Goal: Obtain resource: Obtain resource

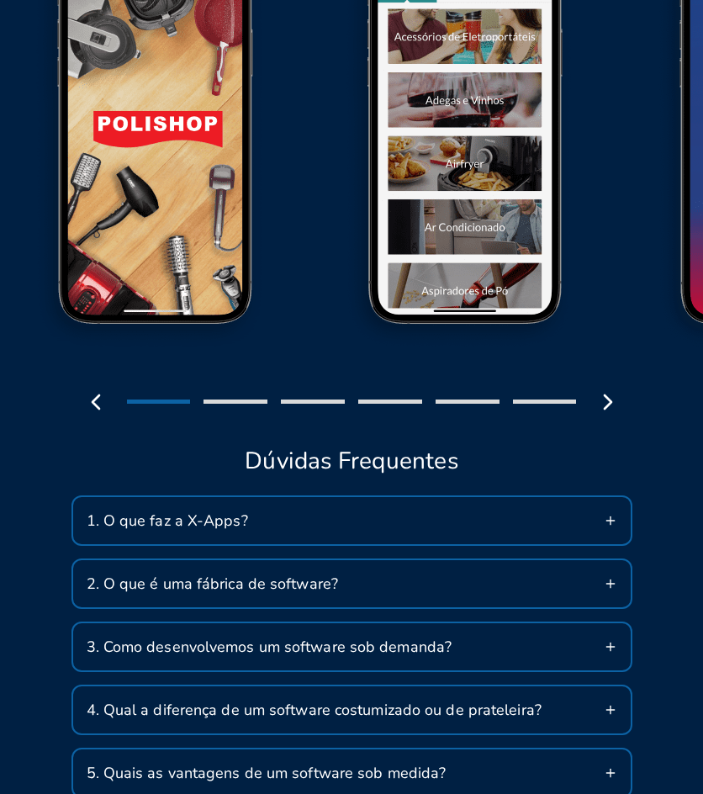
scroll to position [2524, 0]
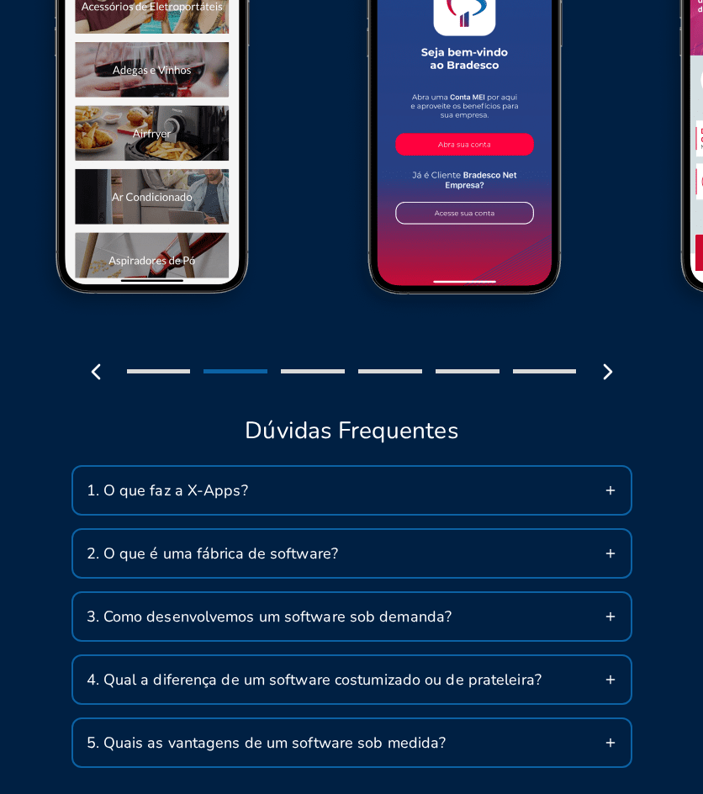
click at [554, 390] on div at bounding box center [352, 371] width 548 height 35
click at [613, 385] on icon "button" at bounding box center [608, 371] width 27 height 27
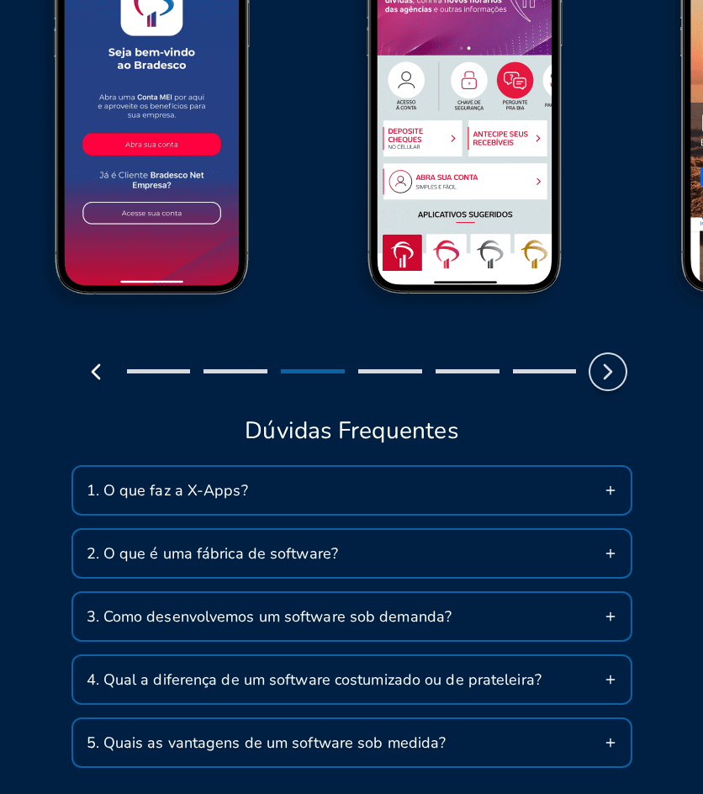
click at [613, 385] on icon "button" at bounding box center [608, 371] width 27 height 27
click at [611, 385] on icon "button" at bounding box center [608, 371] width 27 height 27
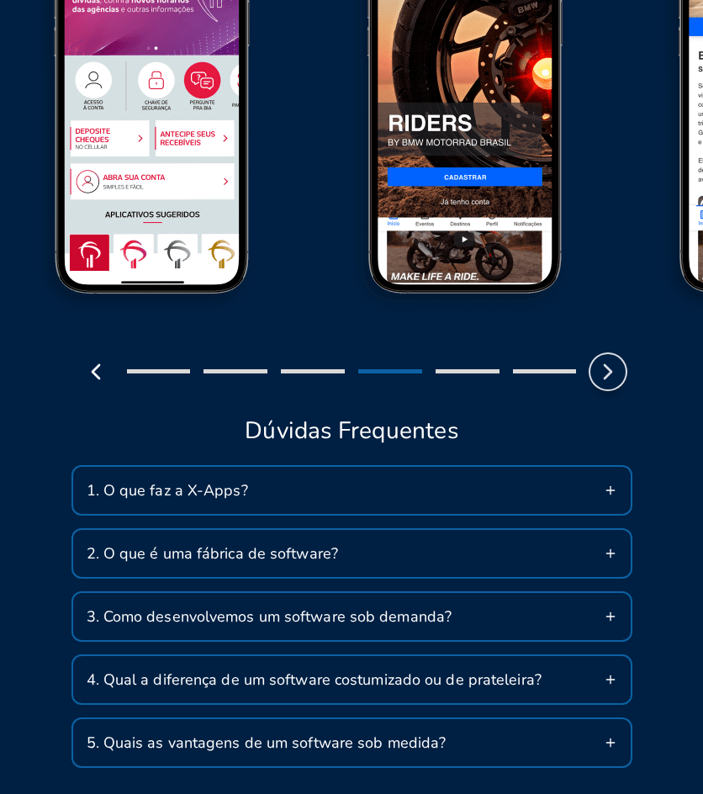
click at [611, 385] on icon "button" at bounding box center [608, 371] width 27 height 27
click at [610, 385] on icon "button" at bounding box center [608, 371] width 27 height 27
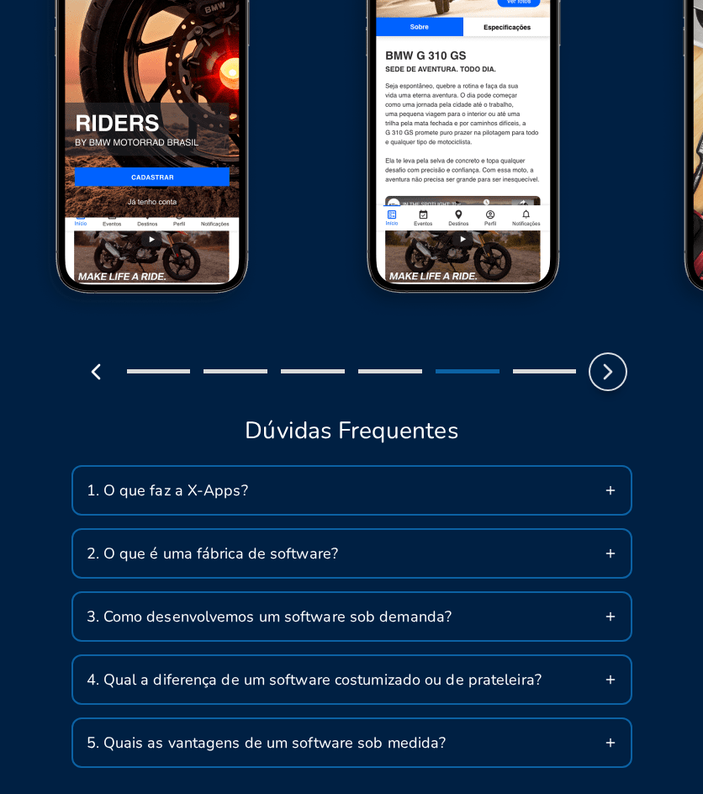
click at [610, 385] on icon "button" at bounding box center [608, 371] width 27 height 27
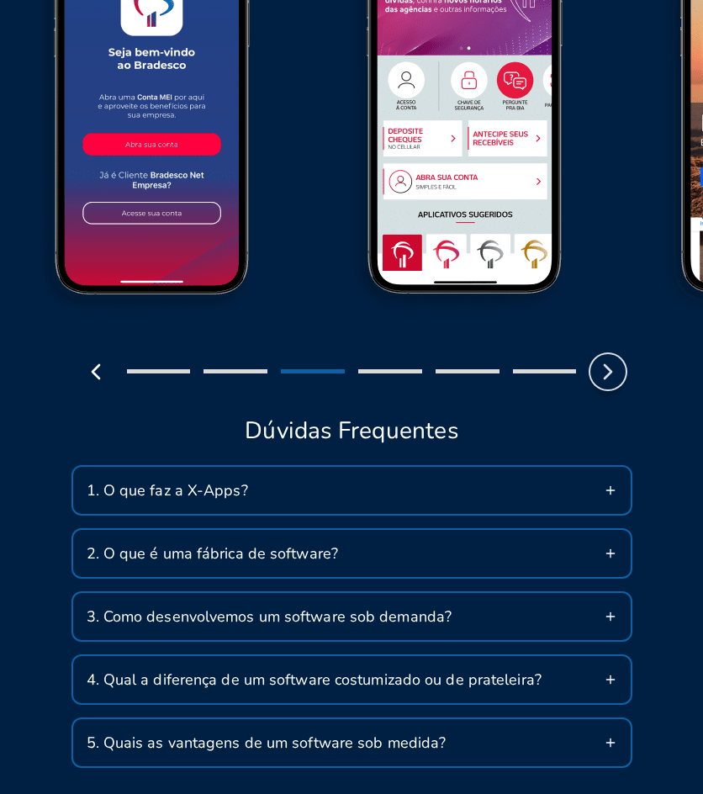
click at [612, 385] on icon "button" at bounding box center [608, 371] width 27 height 27
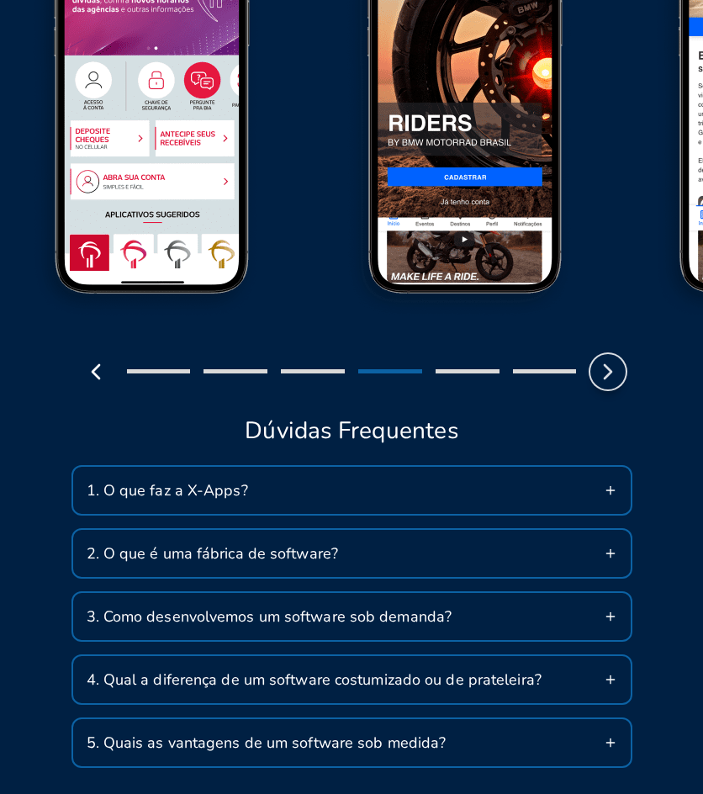
click at [608, 385] on icon "button" at bounding box center [608, 371] width 27 height 27
click at [607, 379] on polyline "button" at bounding box center [608, 371] width 7 height 13
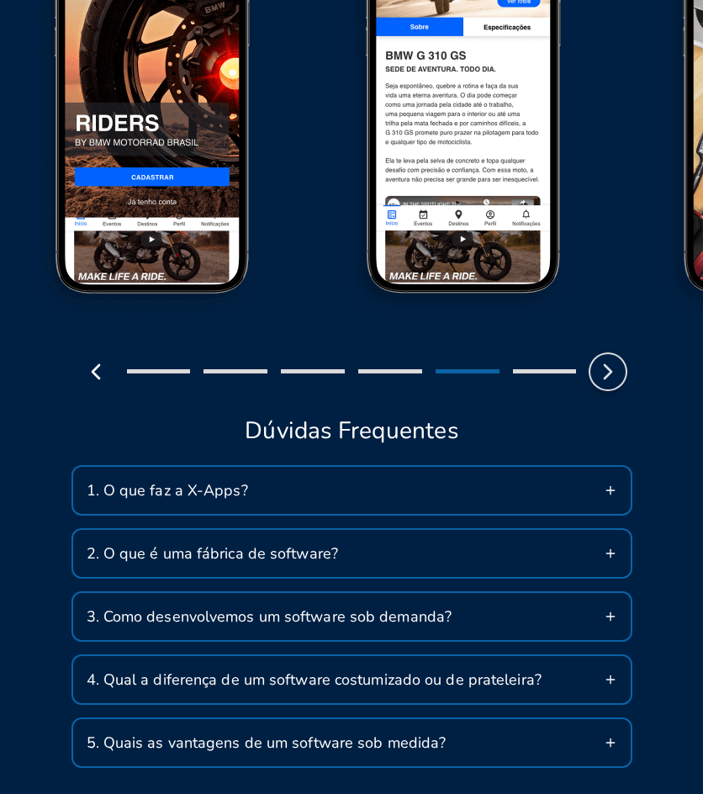
click at [607, 379] on polyline "button" at bounding box center [608, 371] width 7 height 13
